Goal: Task Accomplishment & Management: Manage account settings

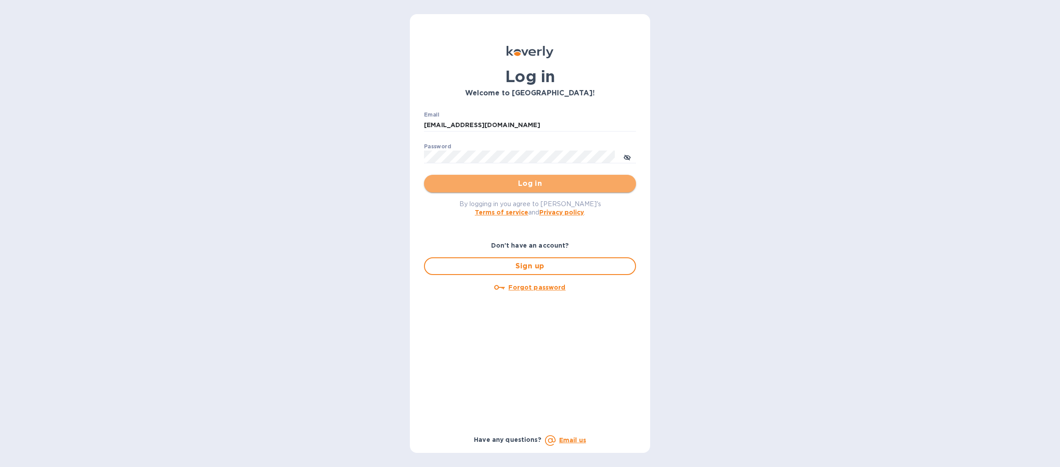
click at [456, 180] on span "Log in" at bounding box center [530, 183] width 198 height 11
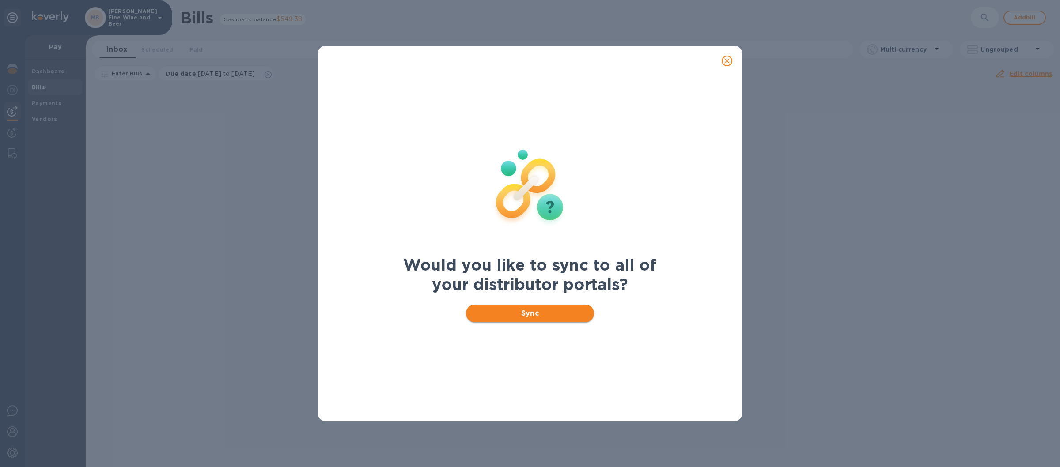
click at [493, 314] on span "Sync" at bounding box center [530, 313] width 114 height 11
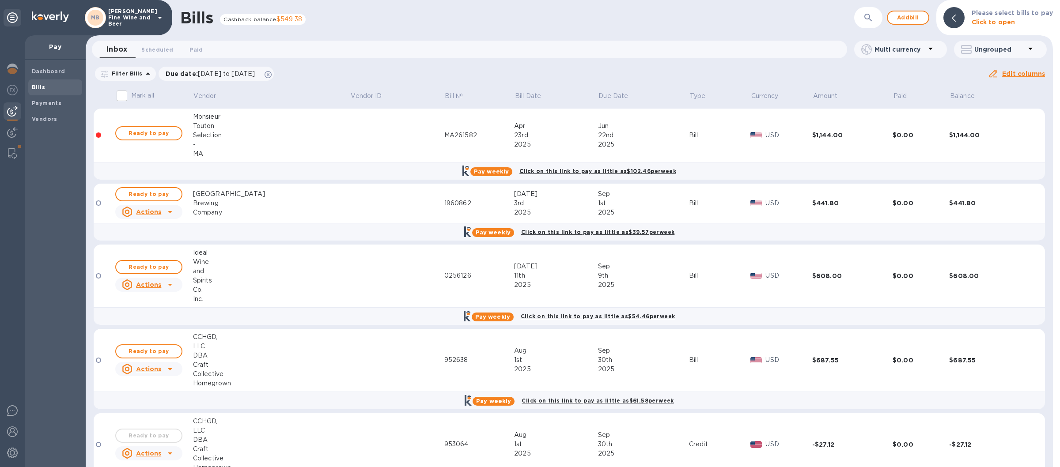
click at [160, 15] on icon at bounding box center [160, 17] width 11 height 11
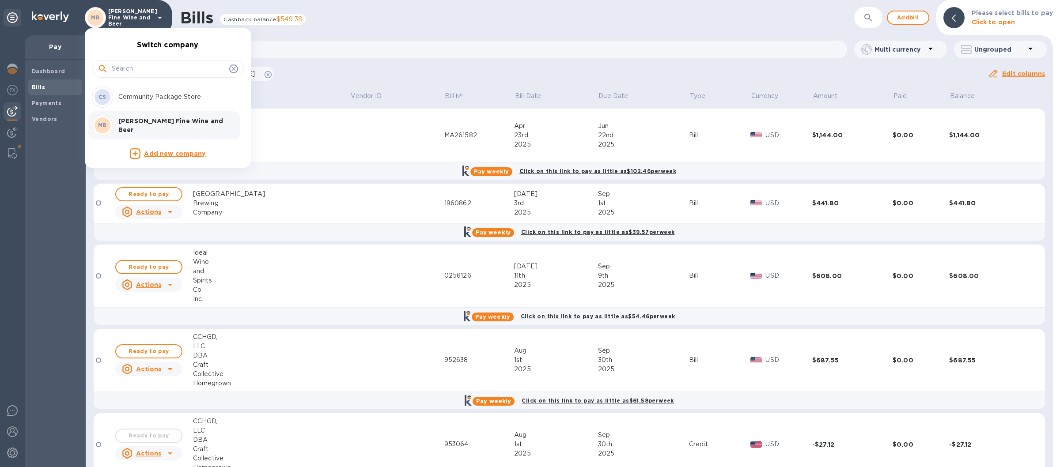
click at [140, 100] on p "Community Package Store" at bounding box center [173, 96] width 111 height 9
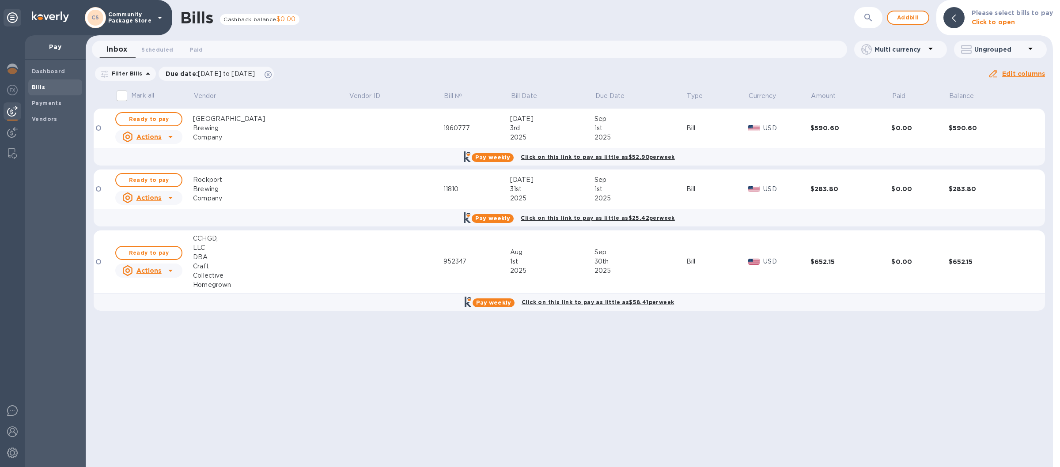
click at [160, 15] on icon at bounding box center [160, 17] width 11 height 11
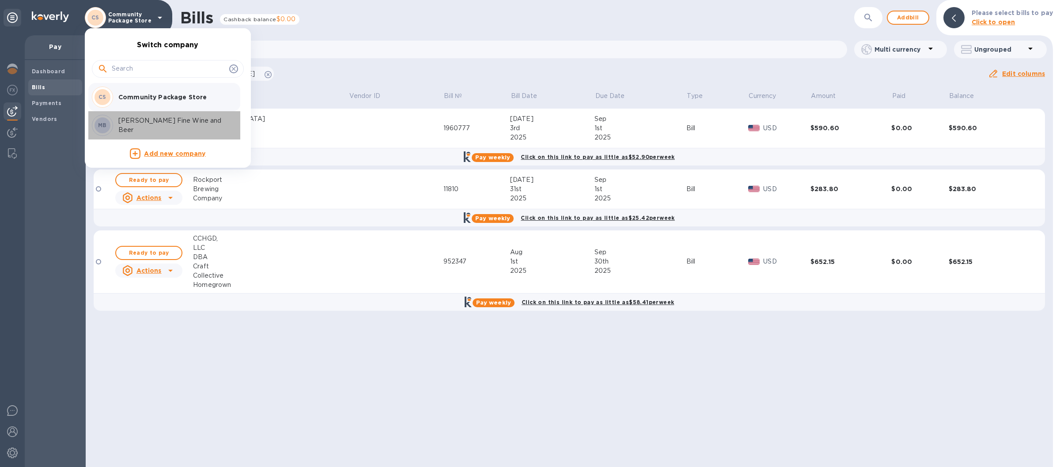
click at [129, 126] on p "[PERSON_NAME] Fine Wine and Beer" at bounding box center [173, 125] width 111 height 19
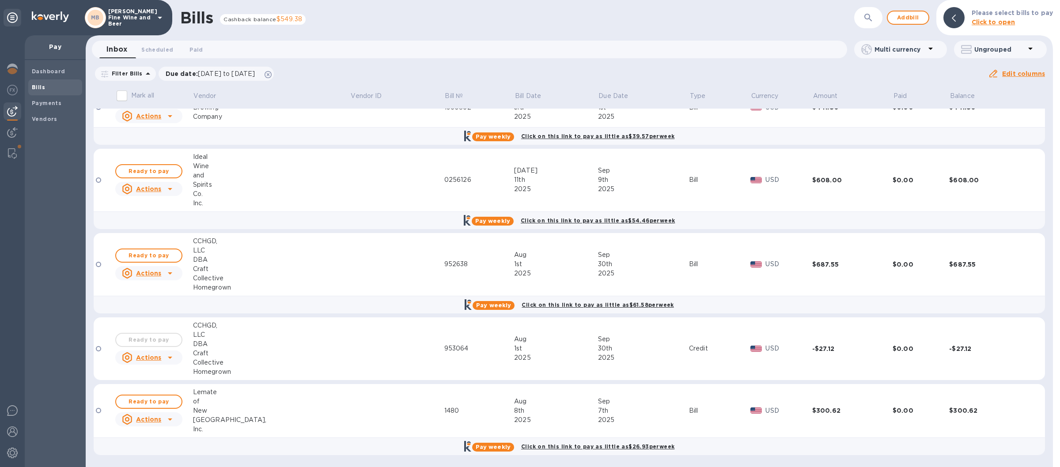
scroll to position [97, 0]
click at [17, 431] on img at bounding box center [12, 432] width 11 height 11
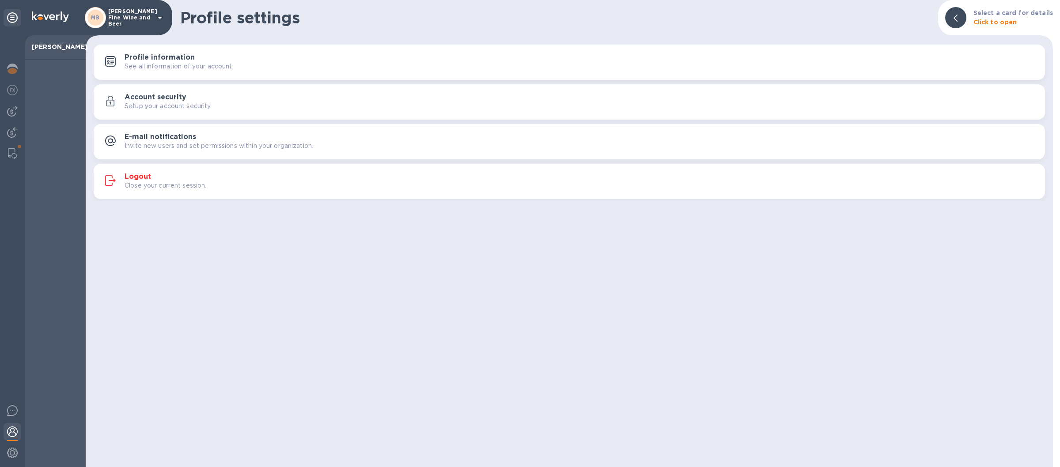
click at [273, 175] on div "Logout Close your current session." at bounding box center [582, 182] width 914 height 18
